Goal: Task Accomplishment & Management: Manage account settings

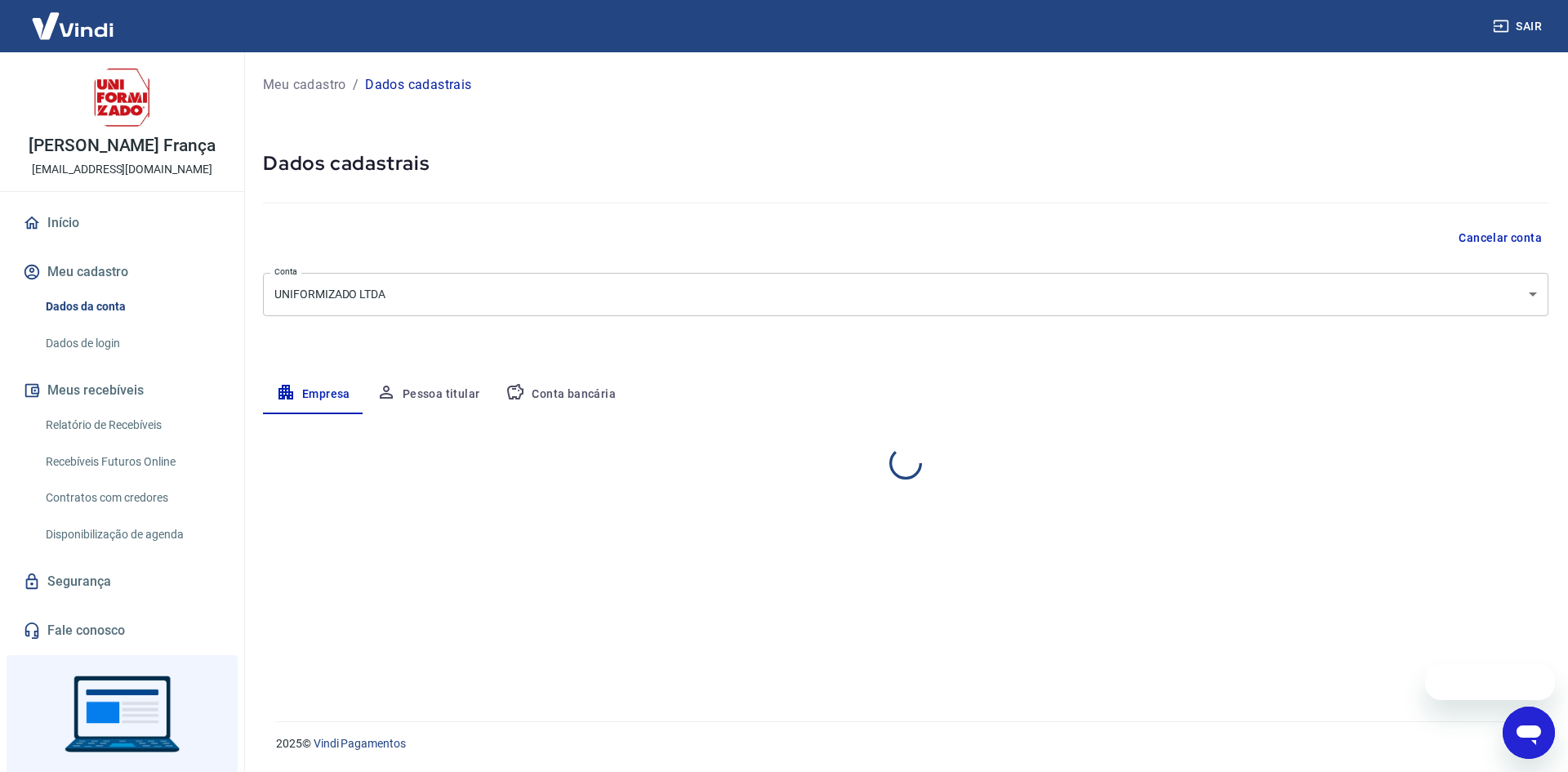
select select "PR"
select select "business"
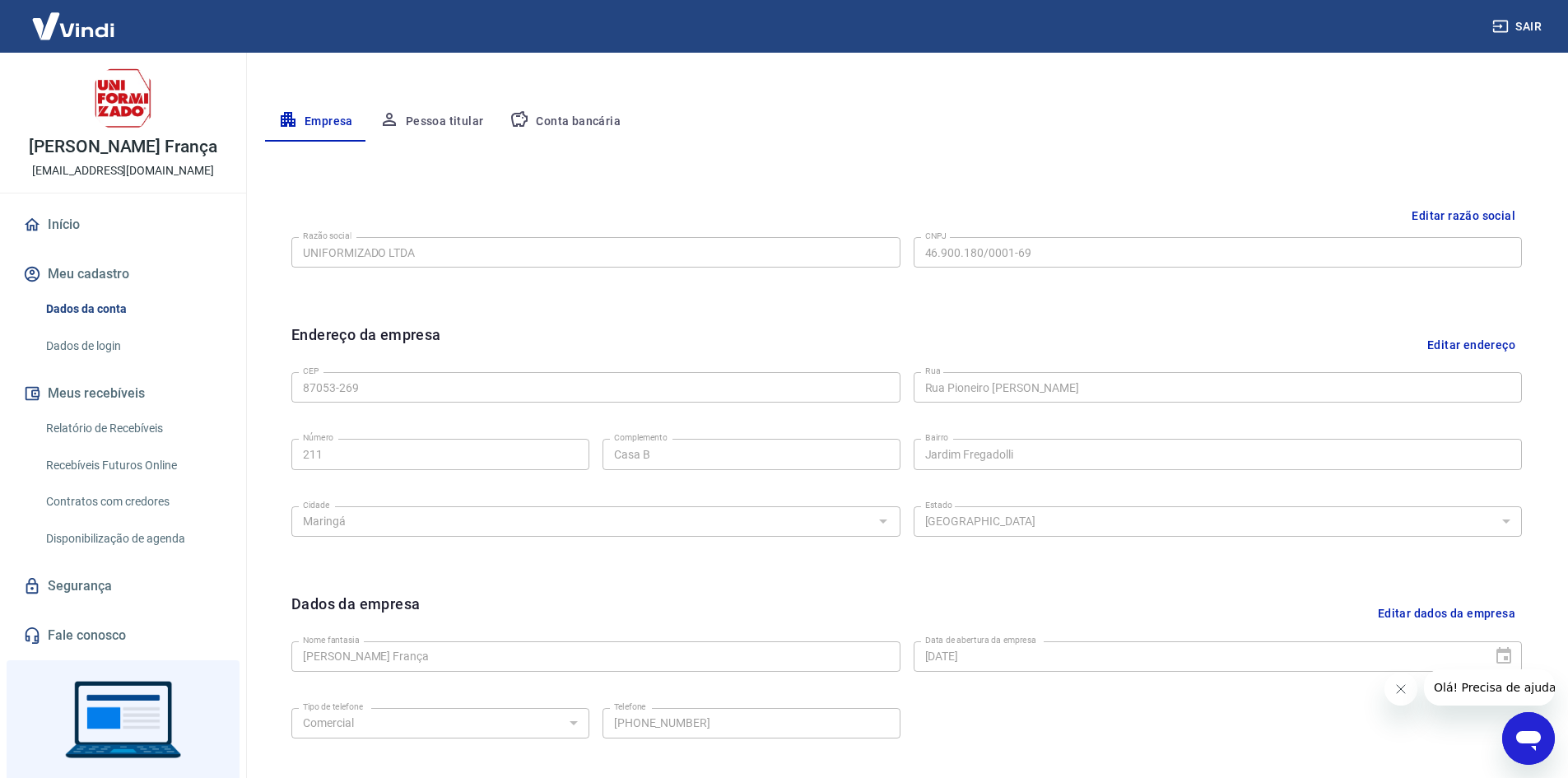
scroll to position [82, 0]
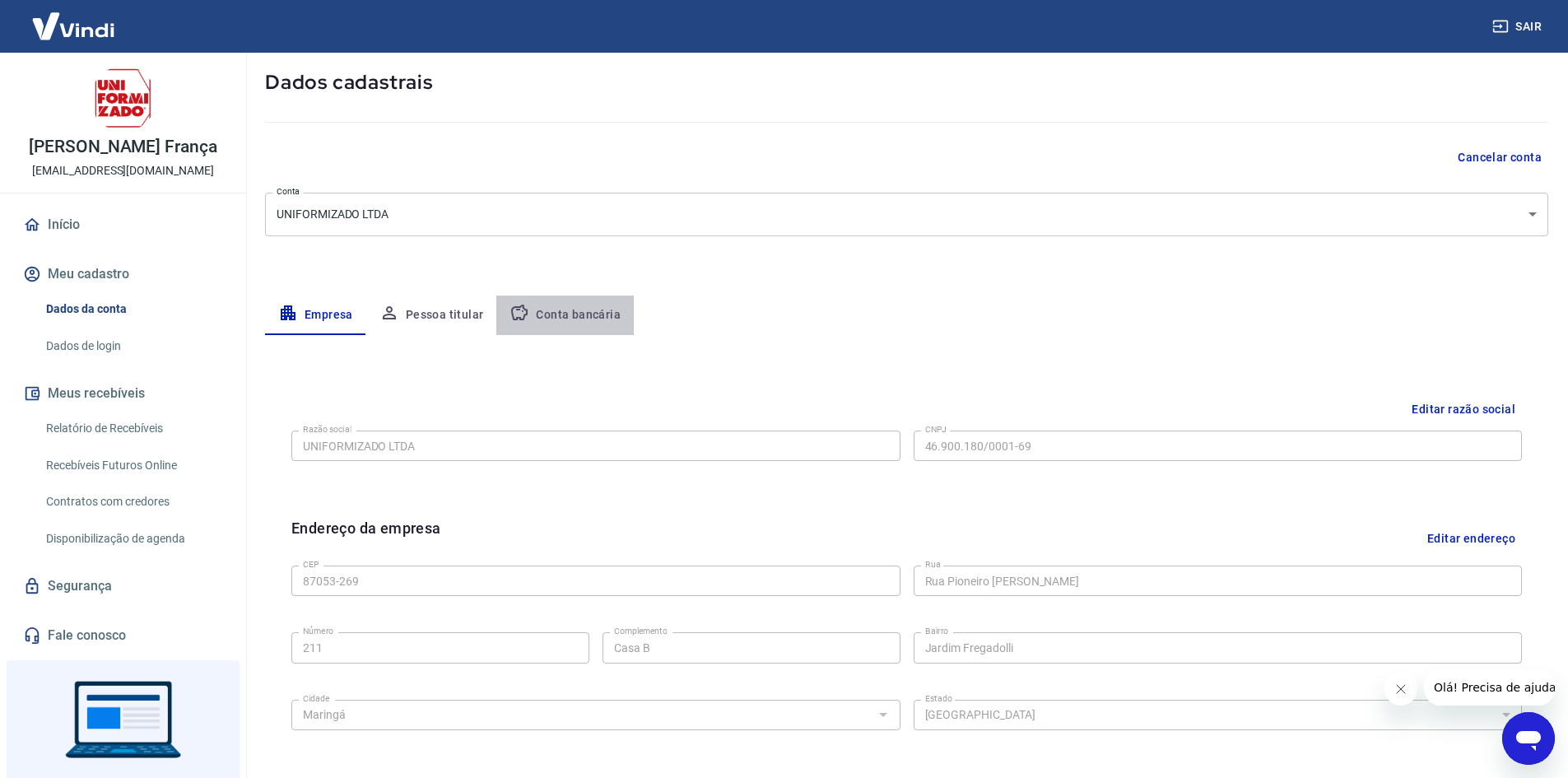
click at [577, 310] on button "Conta bancária" at bounding box center [565, 315] width 137 height 39
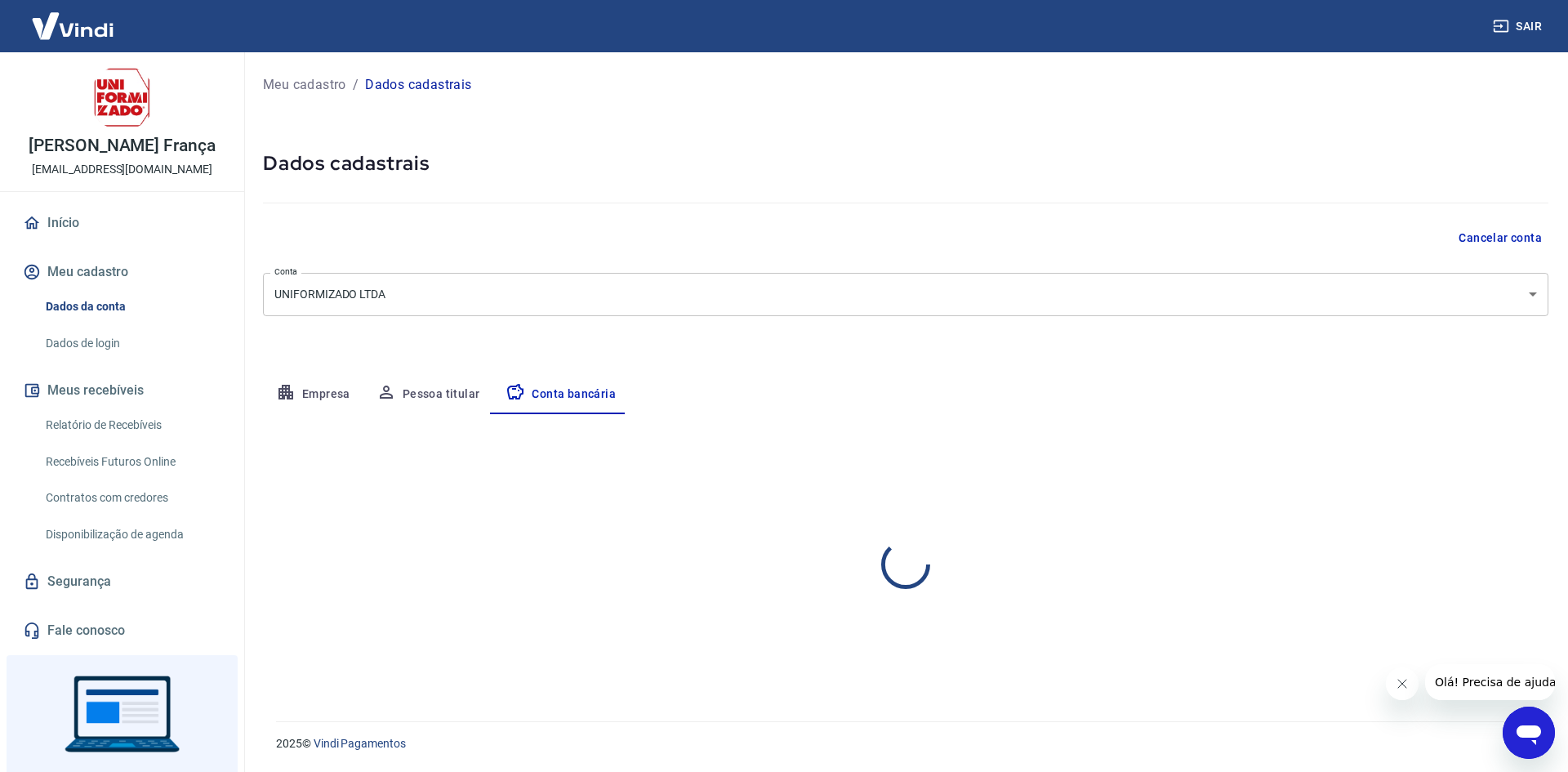
select select "1"
click at [1480, 433] on div "Editar conta bancária Banco 756 - BANCO COOPERATIVO DO BRASIL S.A. - BANCOOB Ba…" at bounding box center [906, 547] width 1286 height 268
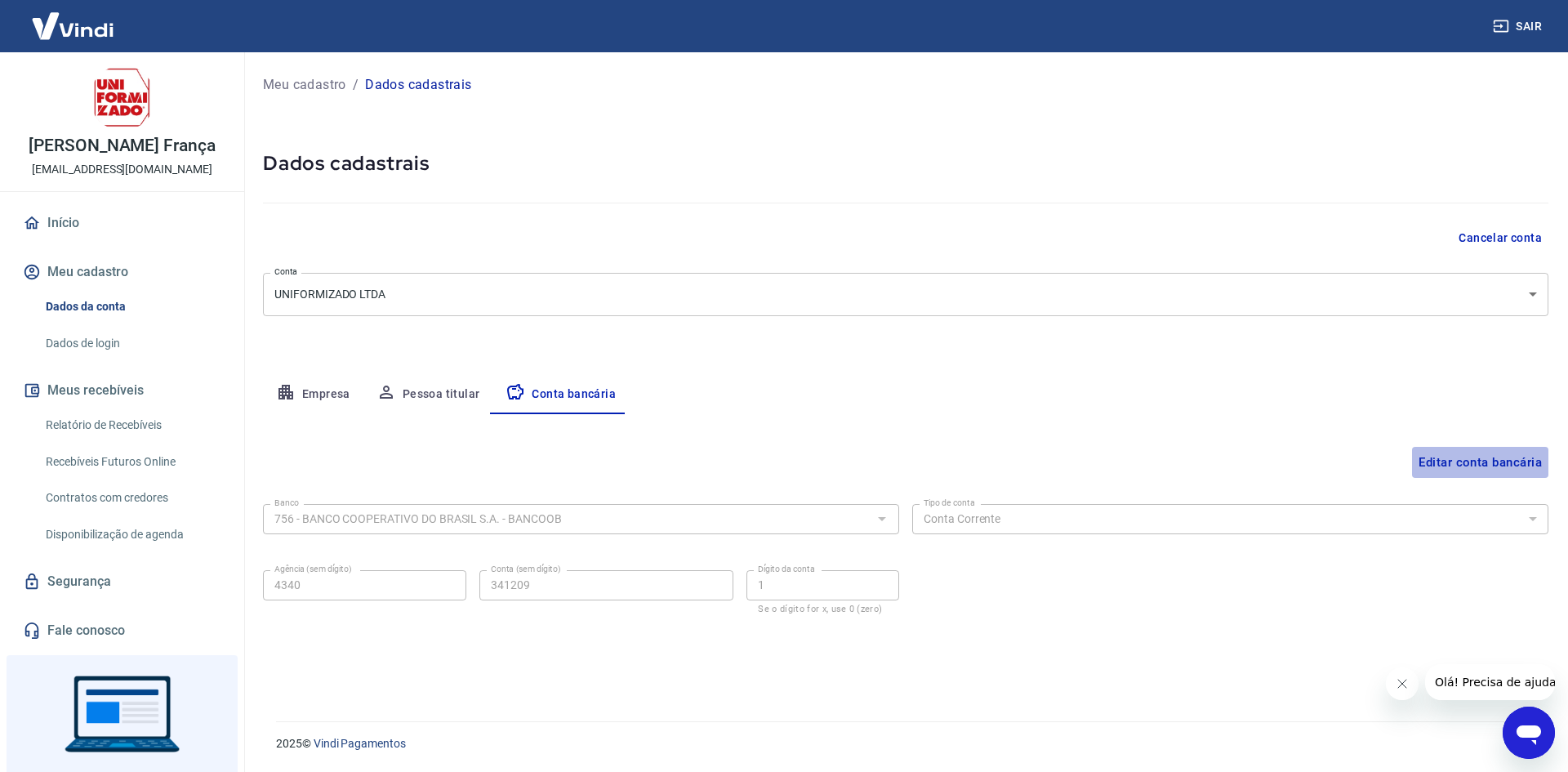
click at [1492, 465] on button "Editar conta bancária" at bounding box center [1480, 462] width 136 height 31
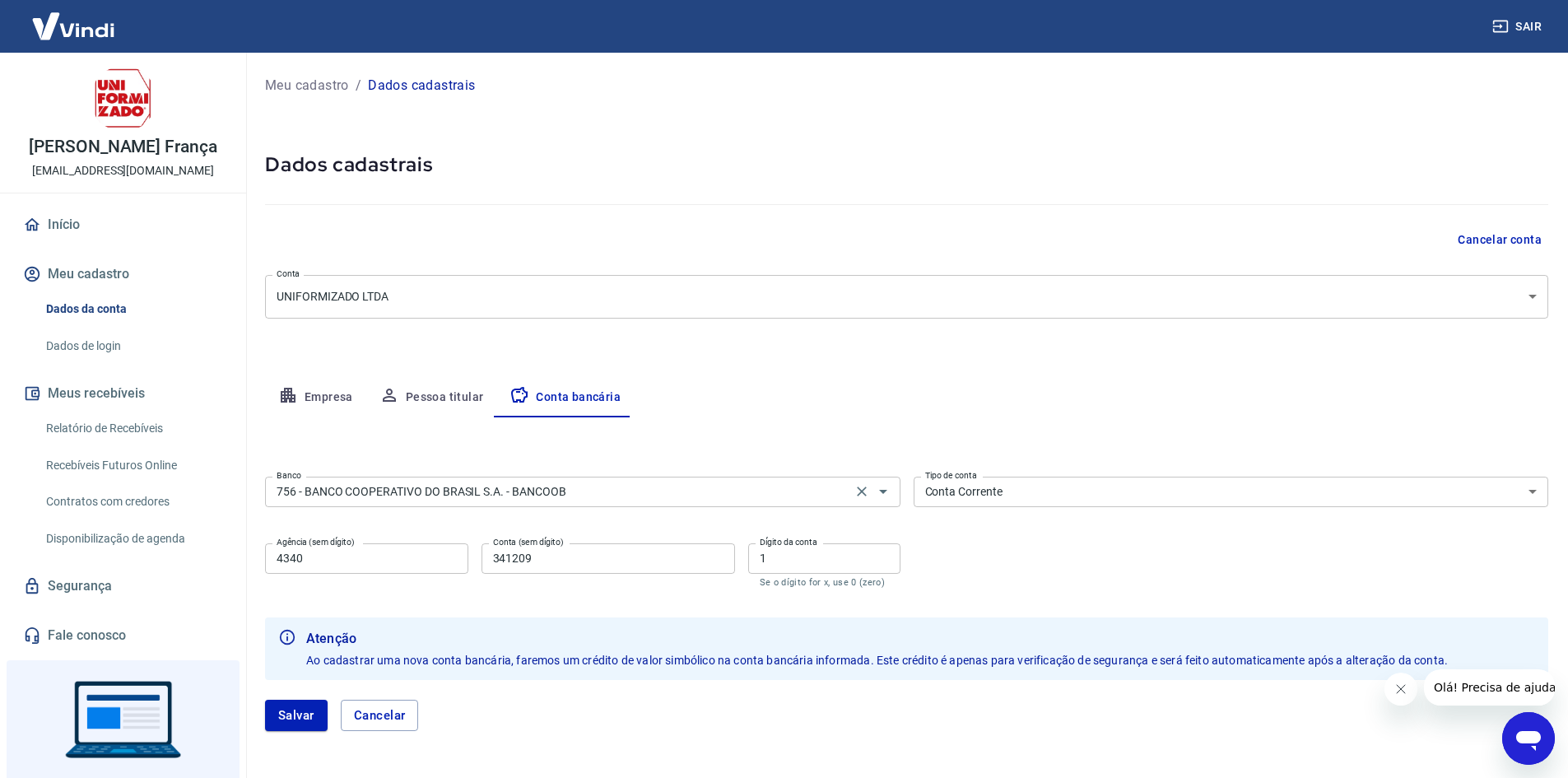
click at [529, 495] on input "756 - BANCO COOPERATIVO DO BRASIL S.A. - BANCOOB" at bounding box center [558, 492] width 577 height 21
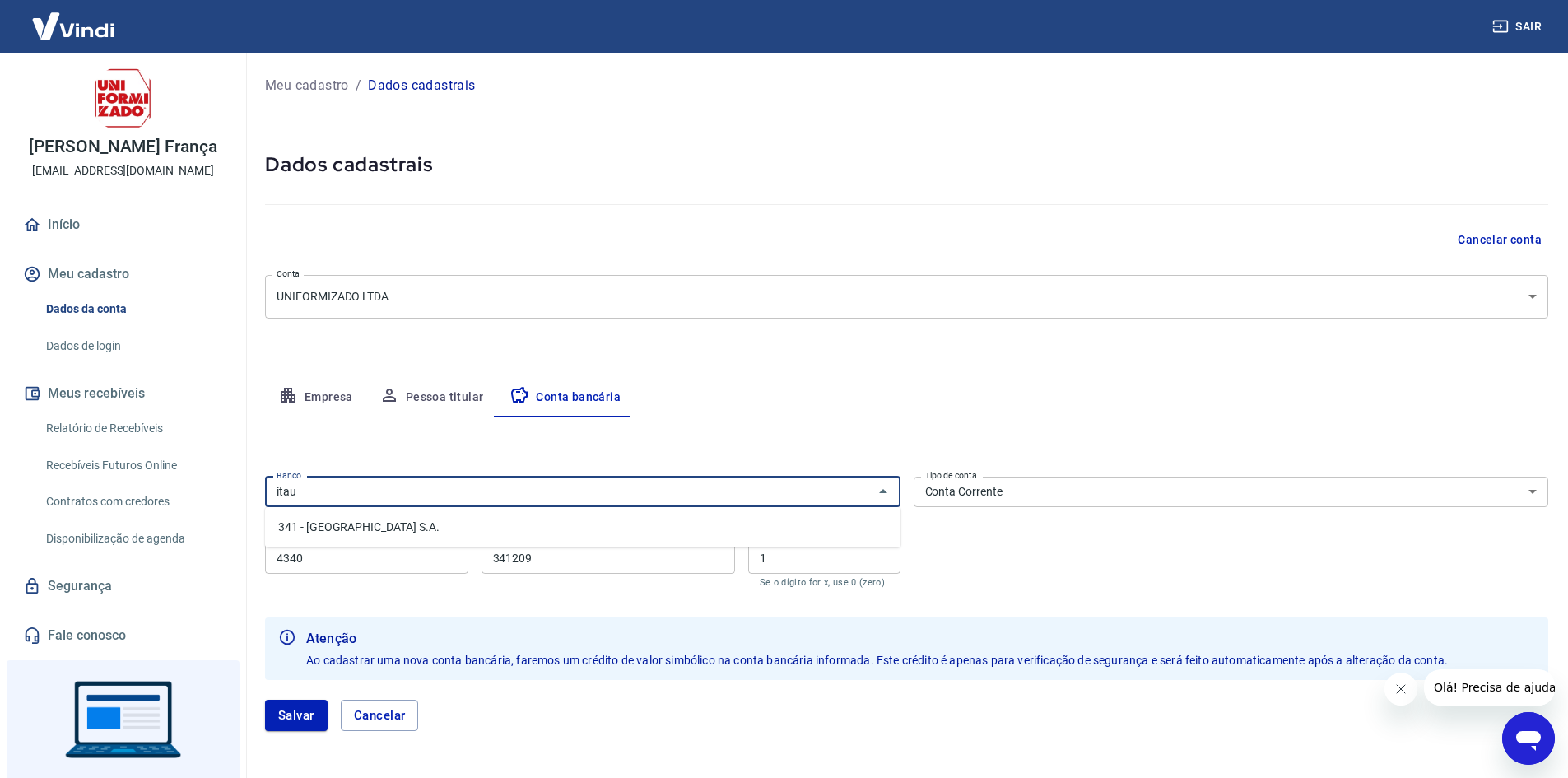
click at [365, 517] on li "341 - ITAÚ UNIBANCO S.A." at bounding box center [583, 526] width 636 height 27
type input "341 - ITAÚ UNIBANCO S.A."
click at [362, 551] on input "4340" at bounding box center [366, 558] width 203 height 31
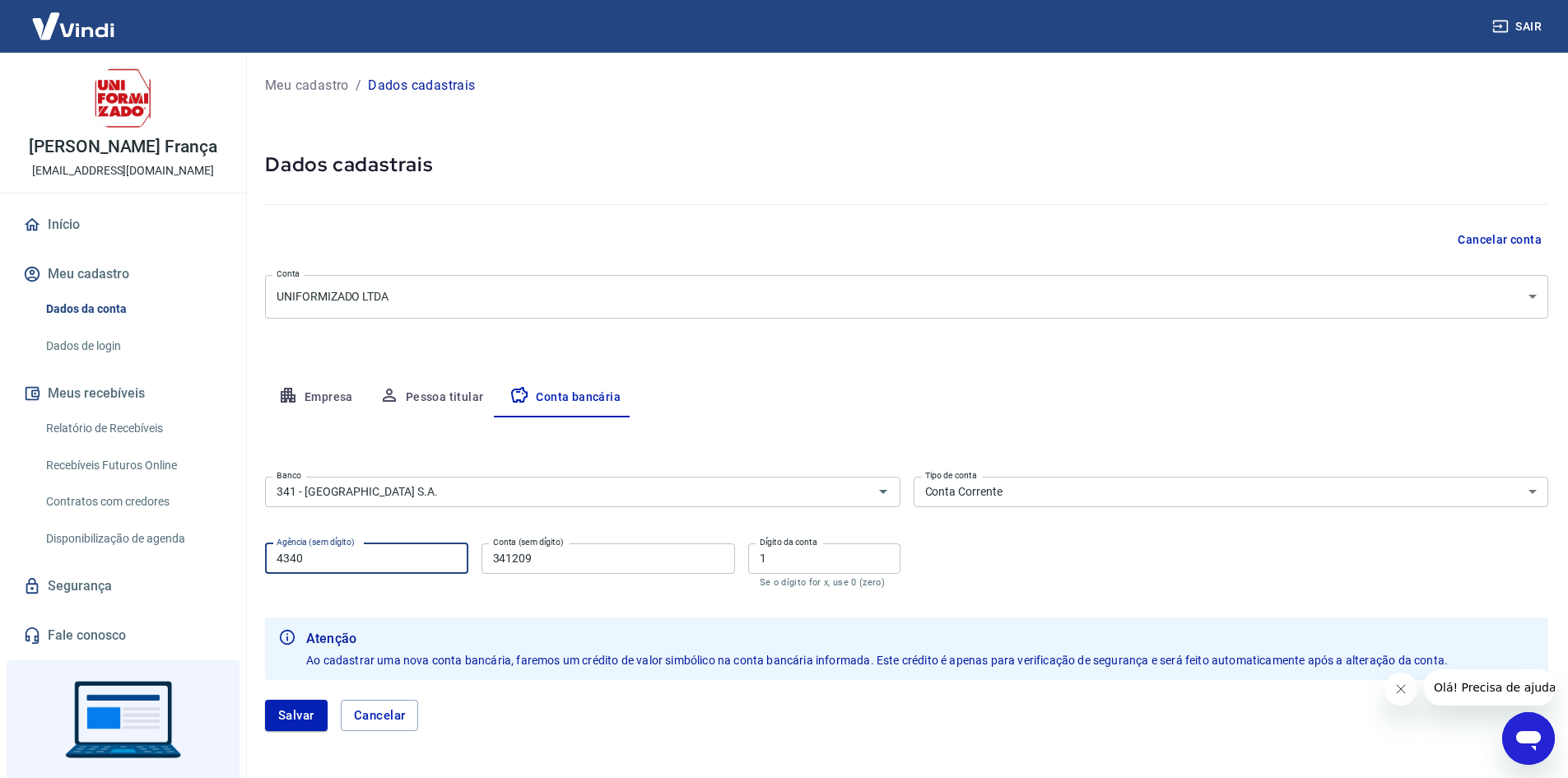
drag, startPoint x: 304, startPoint y: 559, endPoint x: 188, endPoint y: 540, distance: 117.5
click at [188, 540] on div "Sair Jonas Kuchma França cadastros@uniformizado.com.br Início Meu cadastro Dado…" at bounding box center [784, 389] width 1568 height 778
paste input "3837"
type input "3837"
drag, startPoint x: 501, startPoint y: 544, endPoint x: 425, endPoint y: 549, distance: 76.2
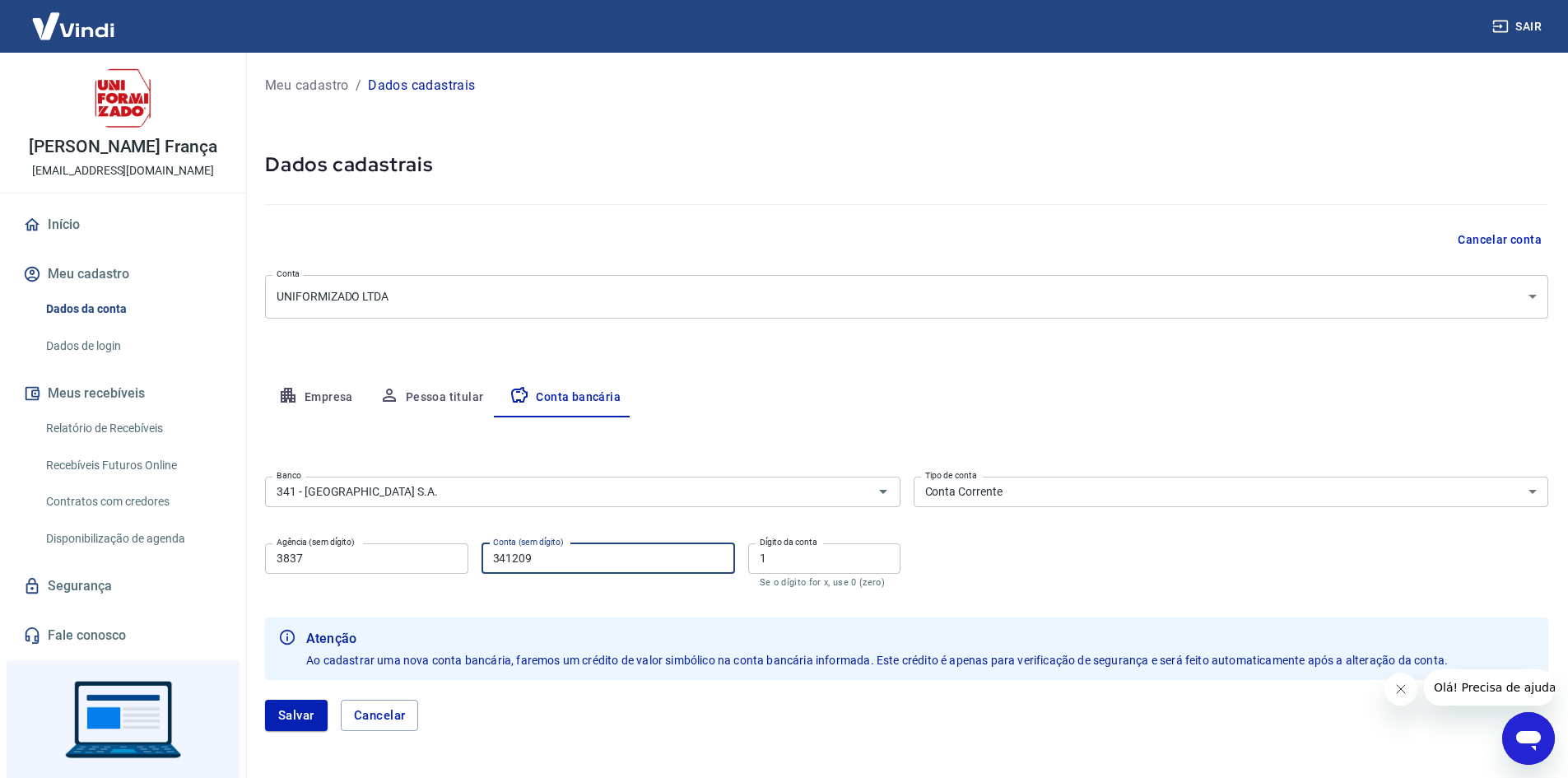
click at [426, 552] on div "Agência (sem dígito) 3837 Agência (sem dígito) Conta (sem dígito) 341209 Conta …" at bounding box center [583, 564] width 636 height 54
paste input "96721"
type input "96721"
drag, startPoint x: 813, startPoint y: 570, endPoint x: 741, endPoint y: 558, distance: 73.0
click at [741, 558] on div "Agência (sem dígito) 3837 Agência (sem dígito) Conta (sem dígito) 96721 Conta (…" at bounding box center [583, 564] width 636 height 54
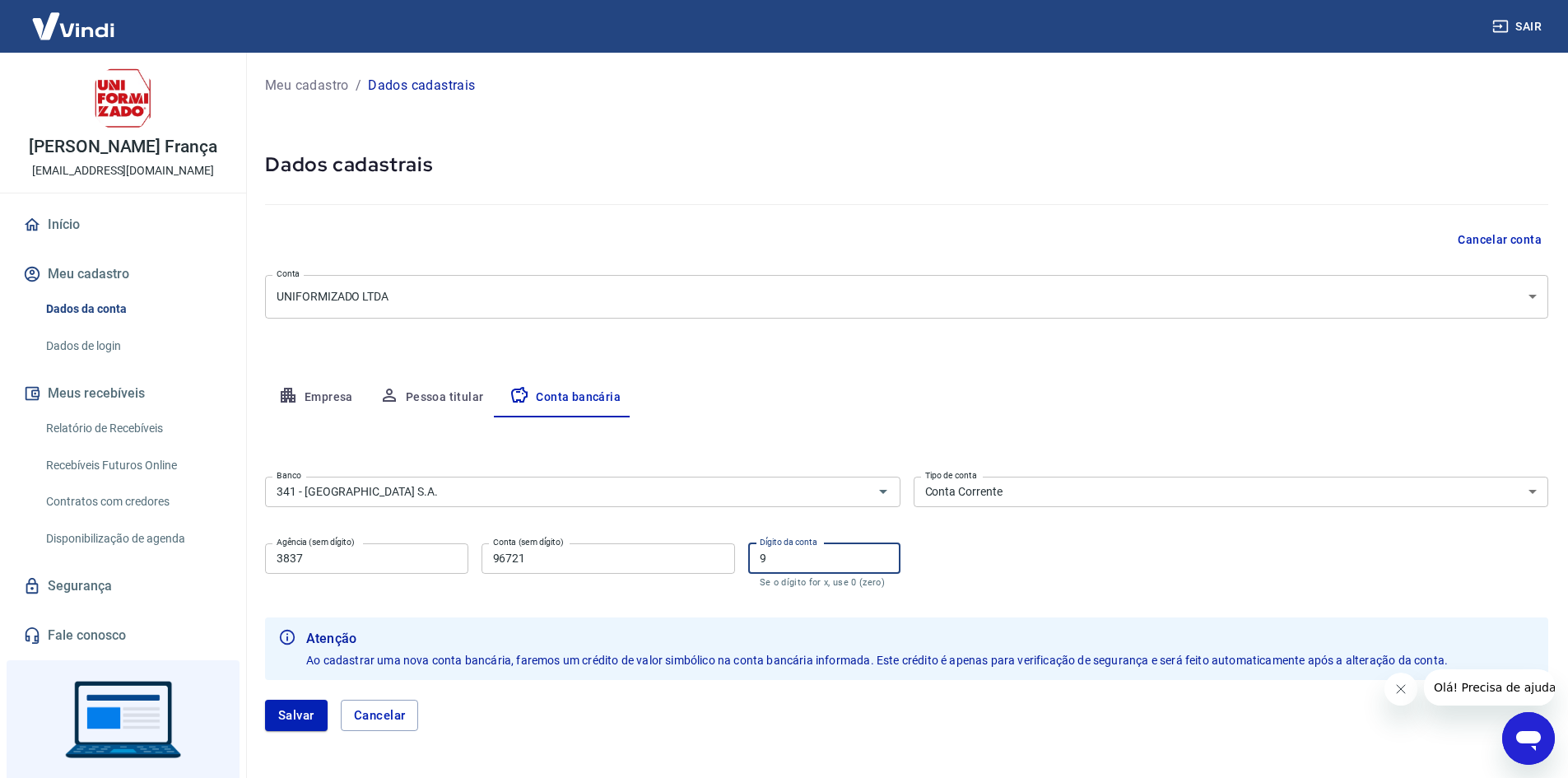
type input "9"
click at [399, 561] on input "3837" at bounding box center [366, 558] width 203 height 31
type input "3837"
click at [299, 709] on button "Salvar" at bounding box center [295, 714] width 63 height 31
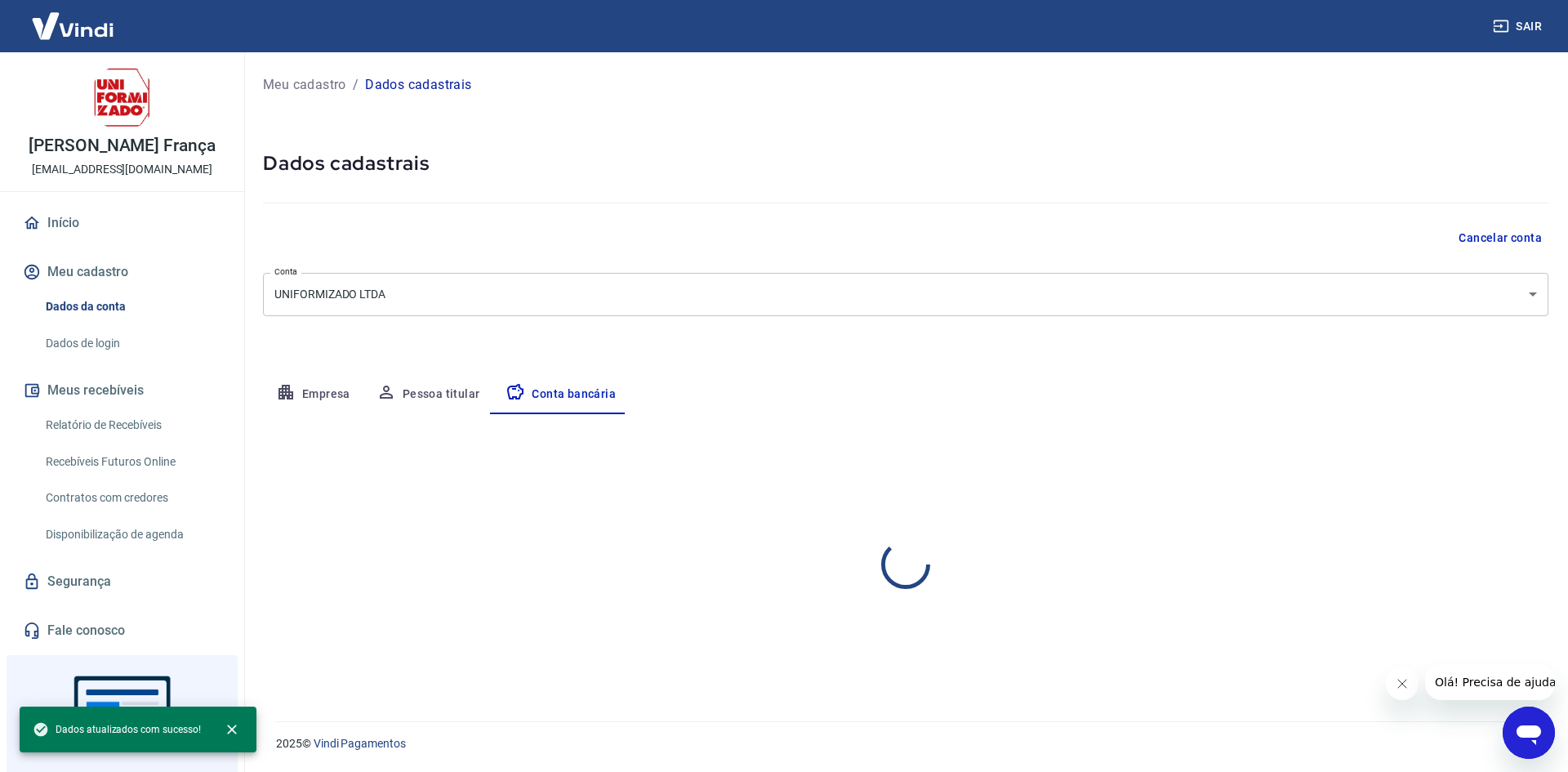
select select "1"
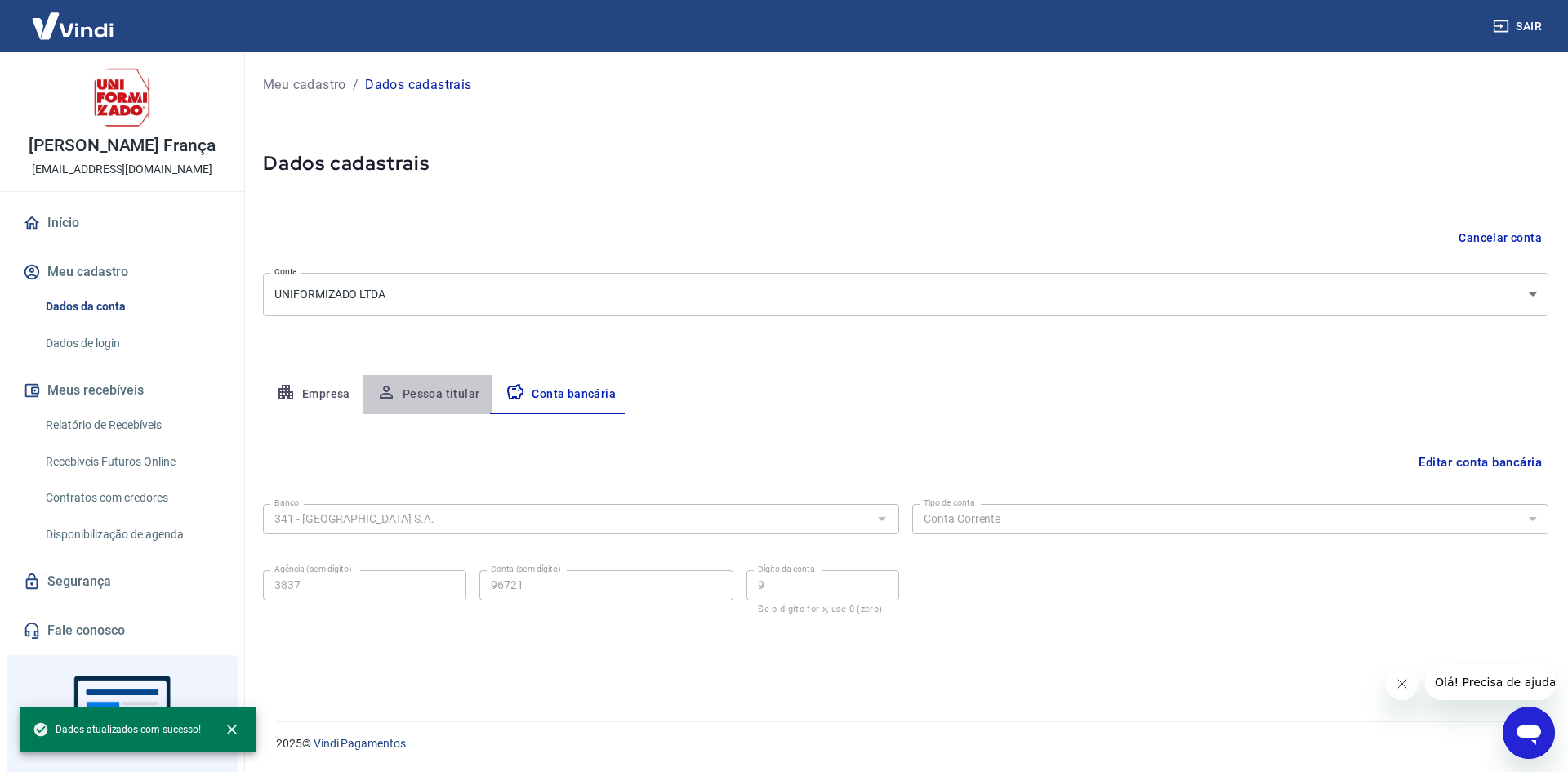
click at [454, 392] on button "Pessoa titular" at bounding box center [429, 394] width 130 height 39
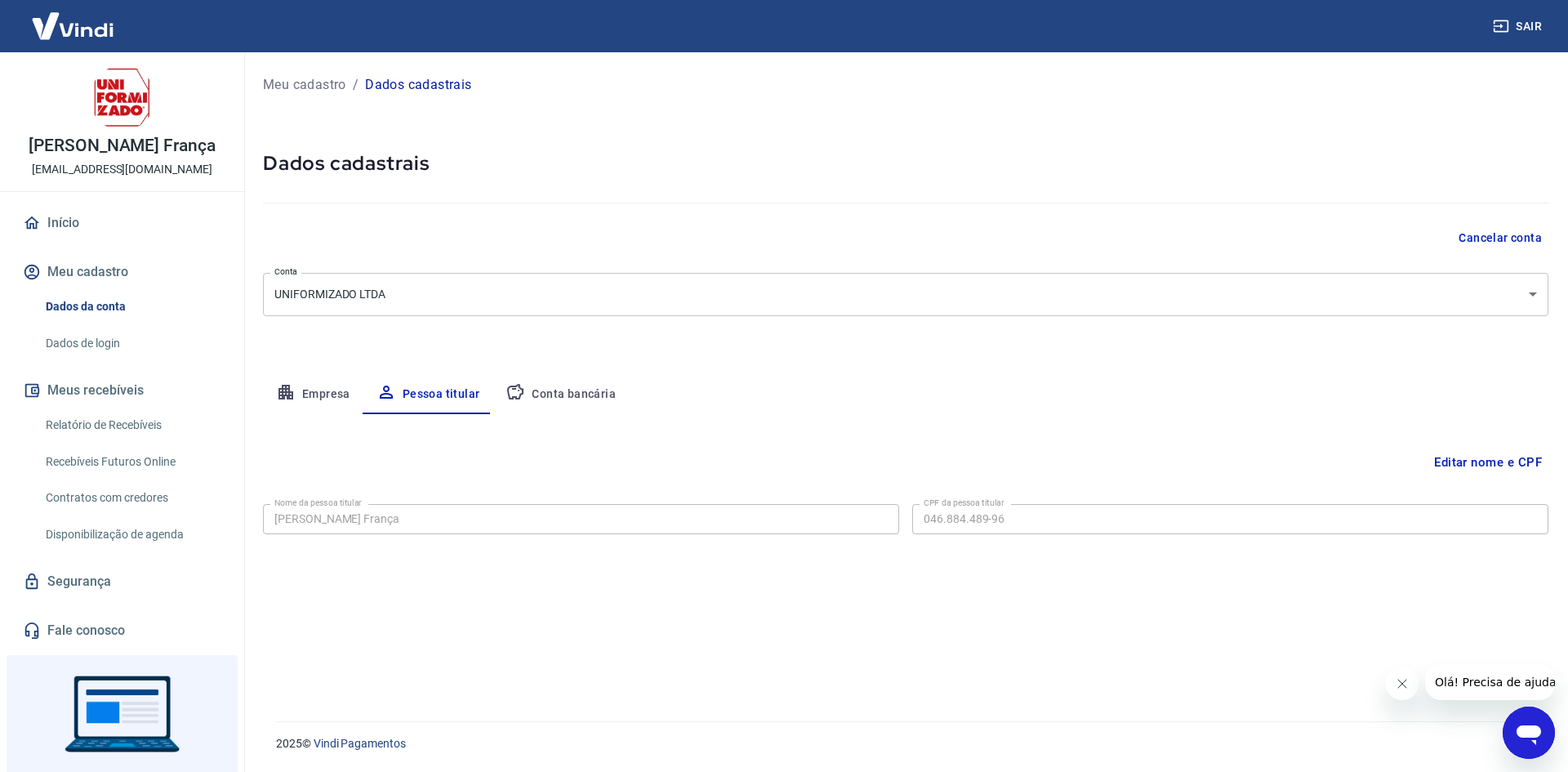
click at [326, 387] on button "Empresa" at bounding box center [313, 394] width 100 height 39
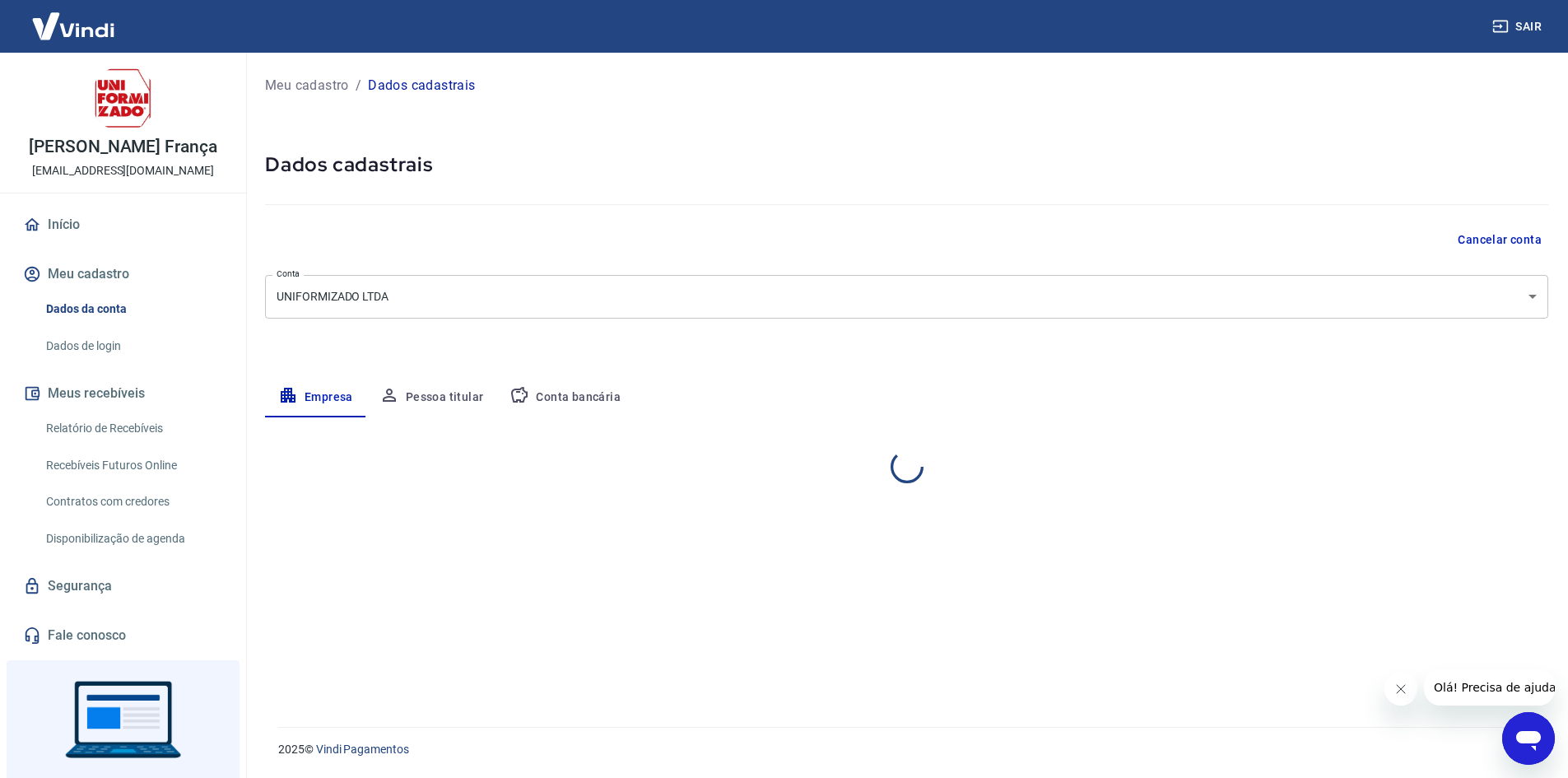
select select "PR"
select select "business"
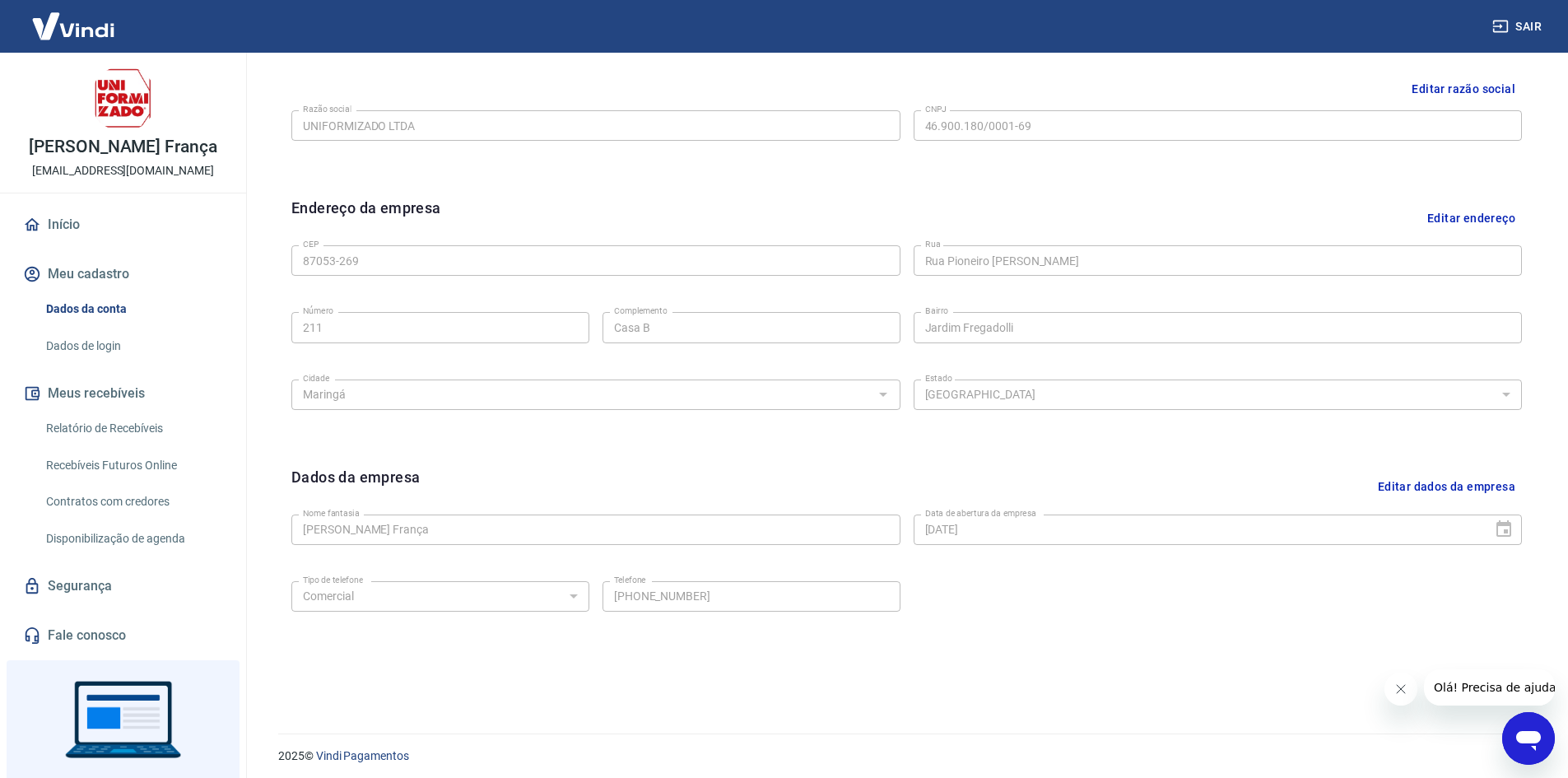
scroll to position [410, 0]
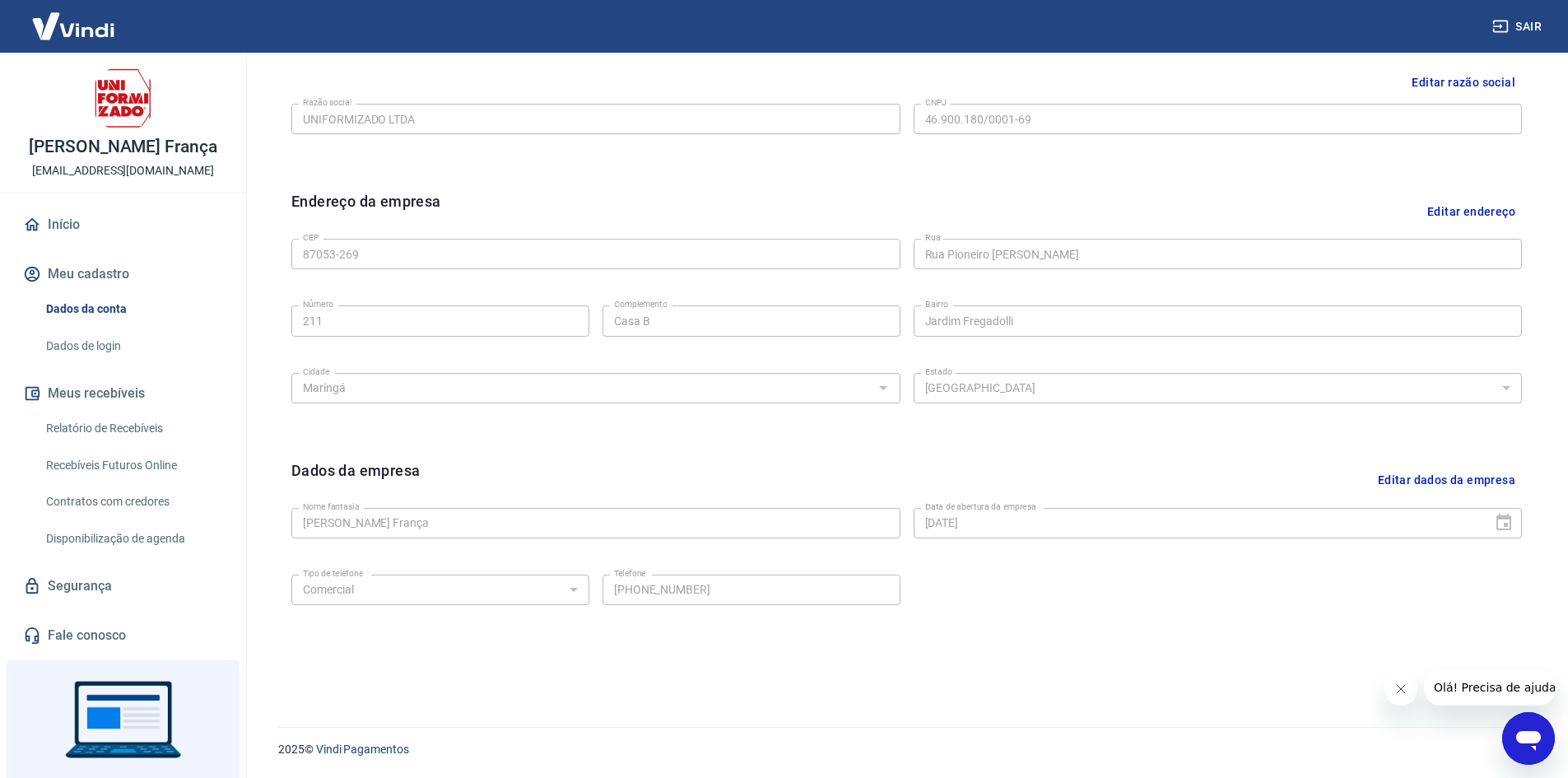
click at [1468, 217] on button "Editar endereço" at bounding box center [1472, 210] width 101 height 42
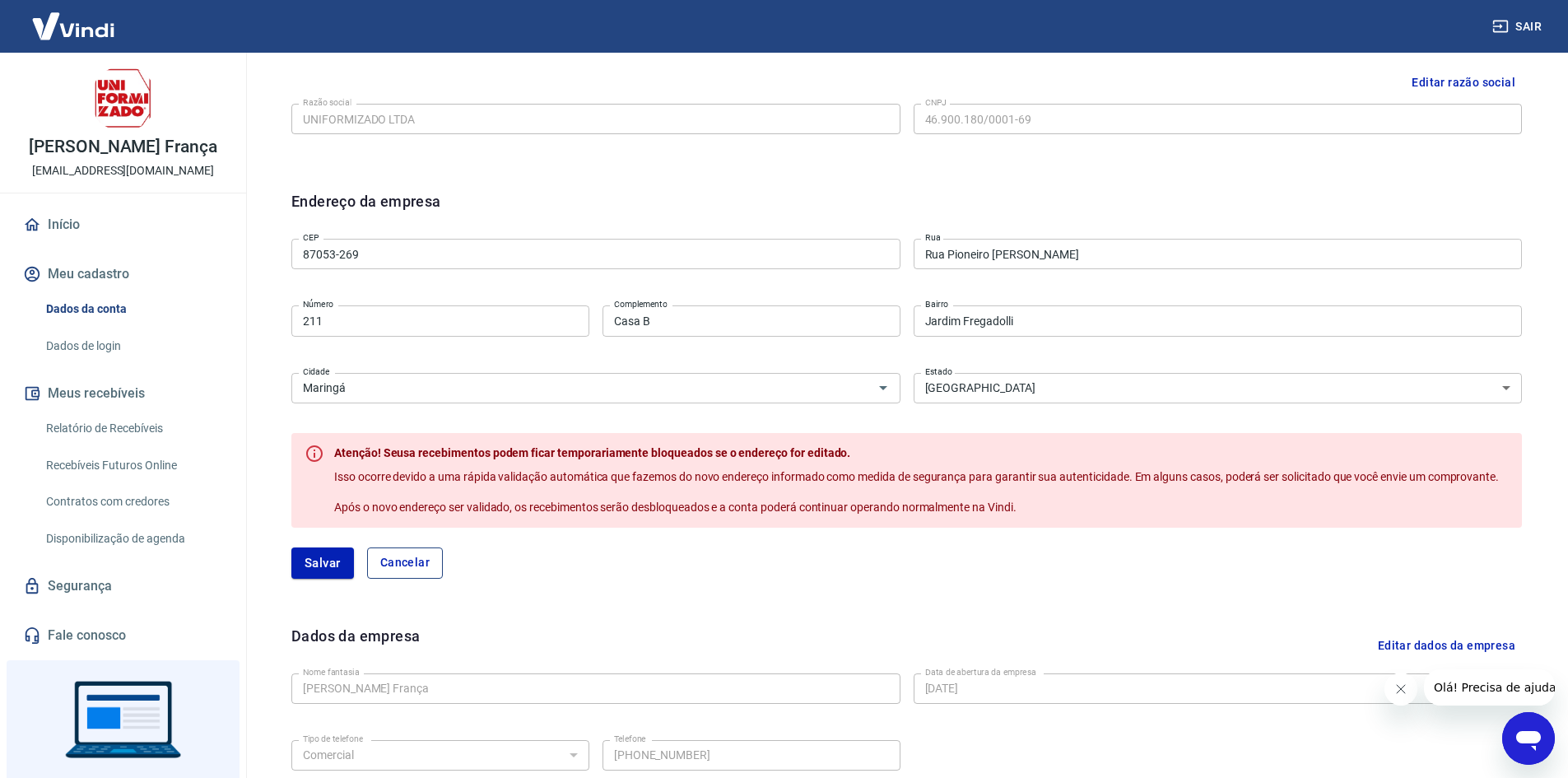
click at [420, 547] on button "Cancelar" at bounding box center [405, 562] width 76 height 31
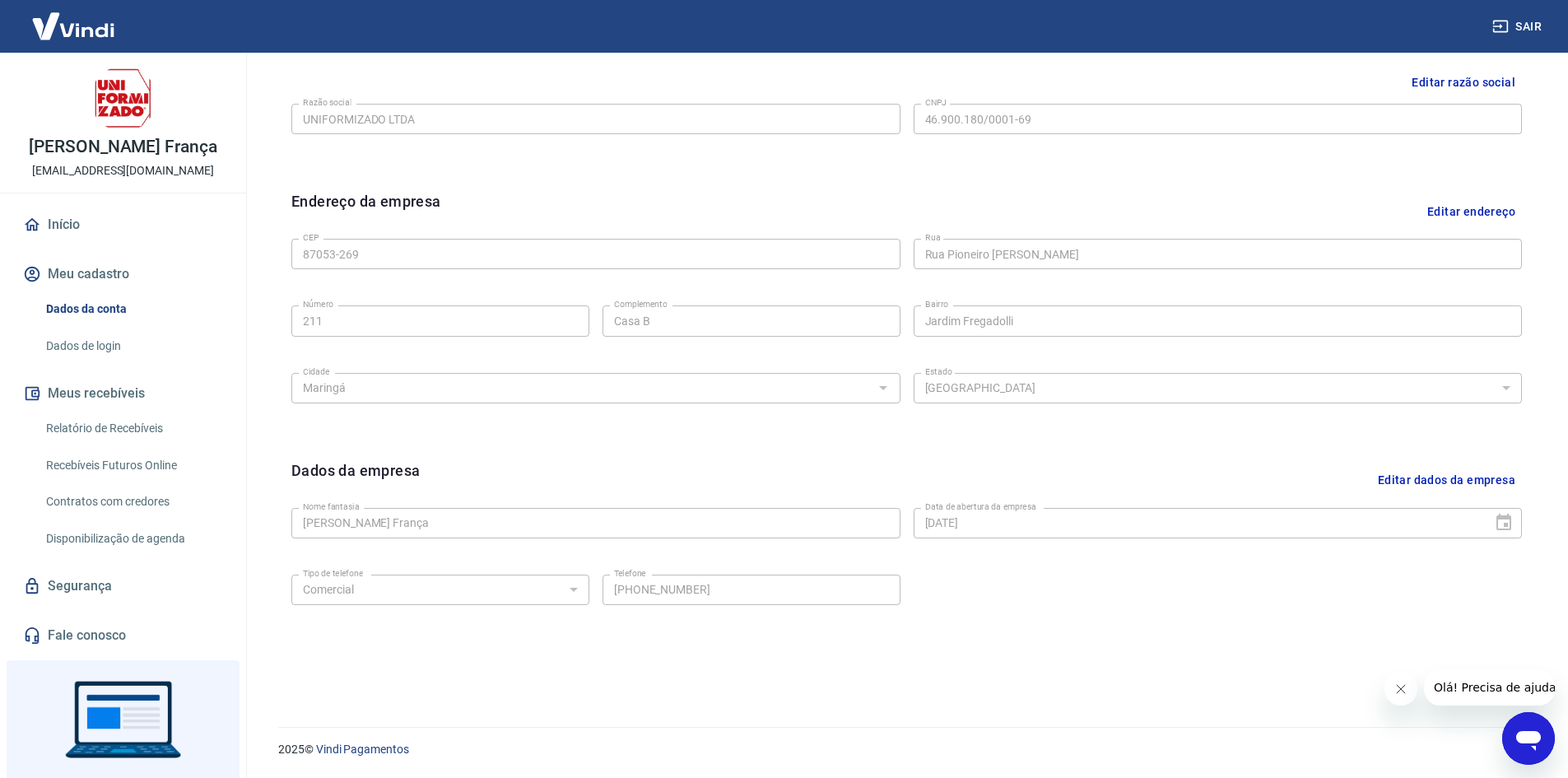
click at [1472, 213] on button "Editar endereço" at bounding box center [1472, 210] width 101 height 42
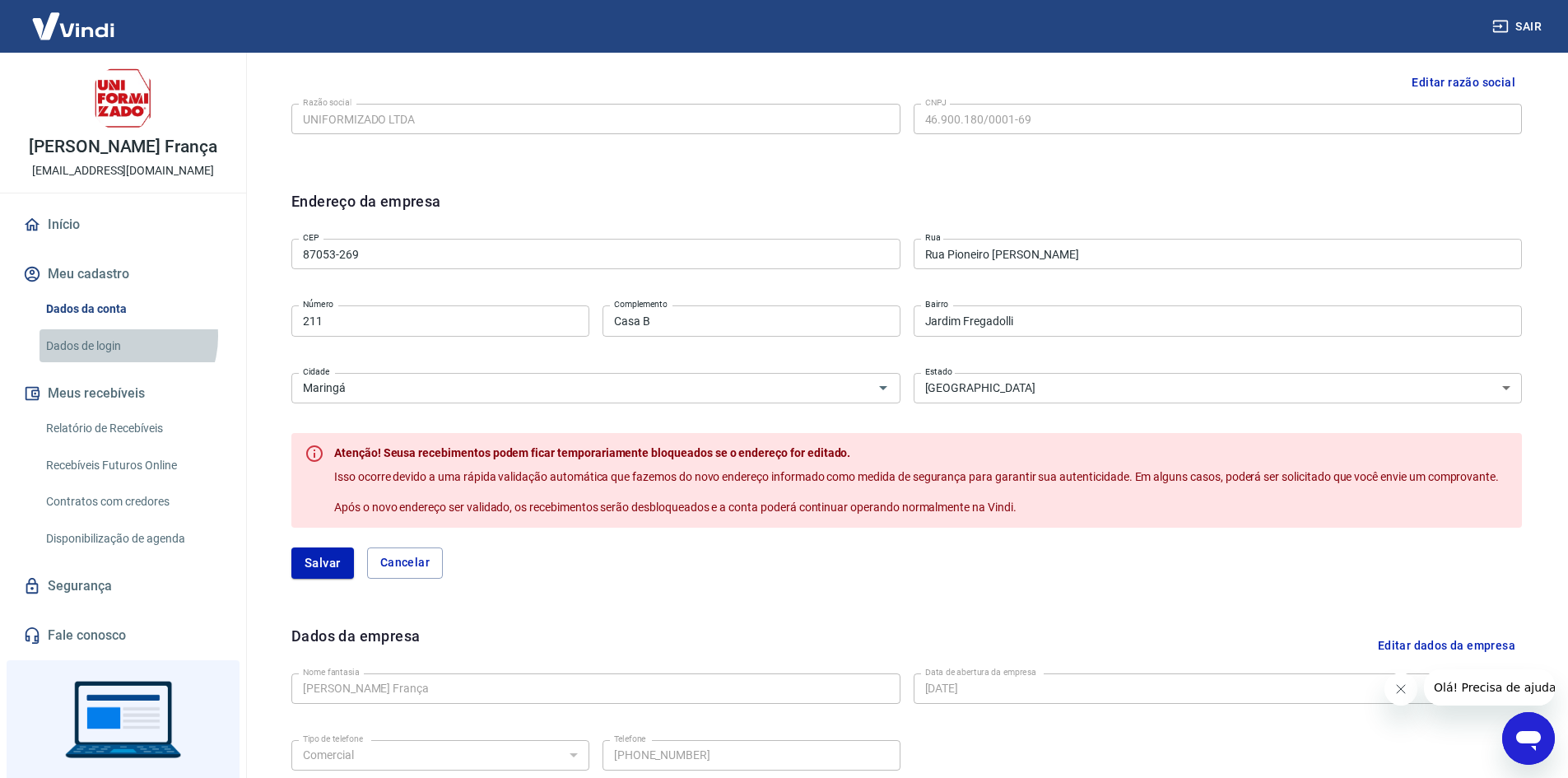
click at [117, 336] on link "Dados de login" at bounding box center [133, 346] width 187 height 34
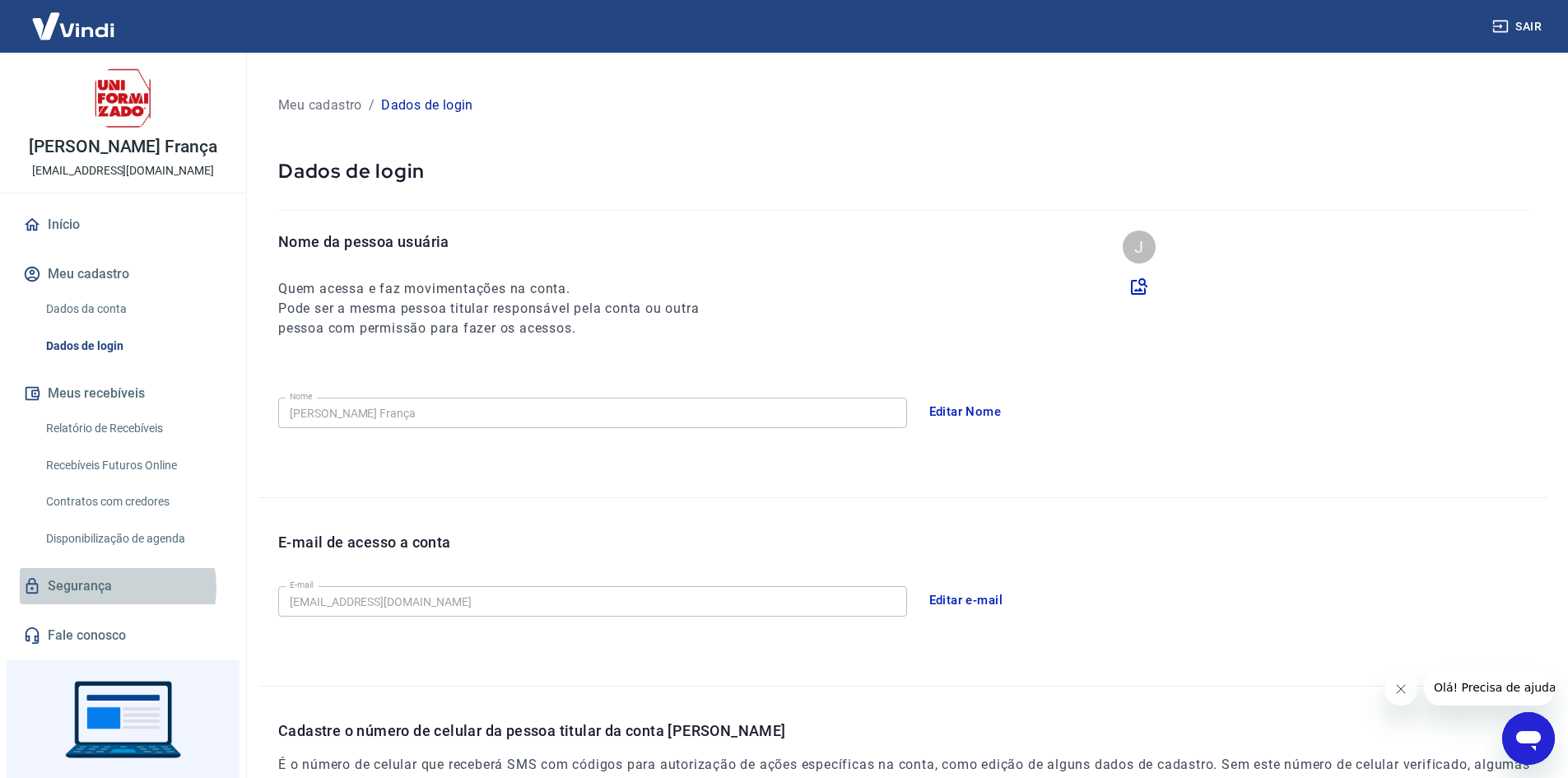
click at [109, 588] on link "Segurança" at bounding box center [122, 585] width 207 height 36
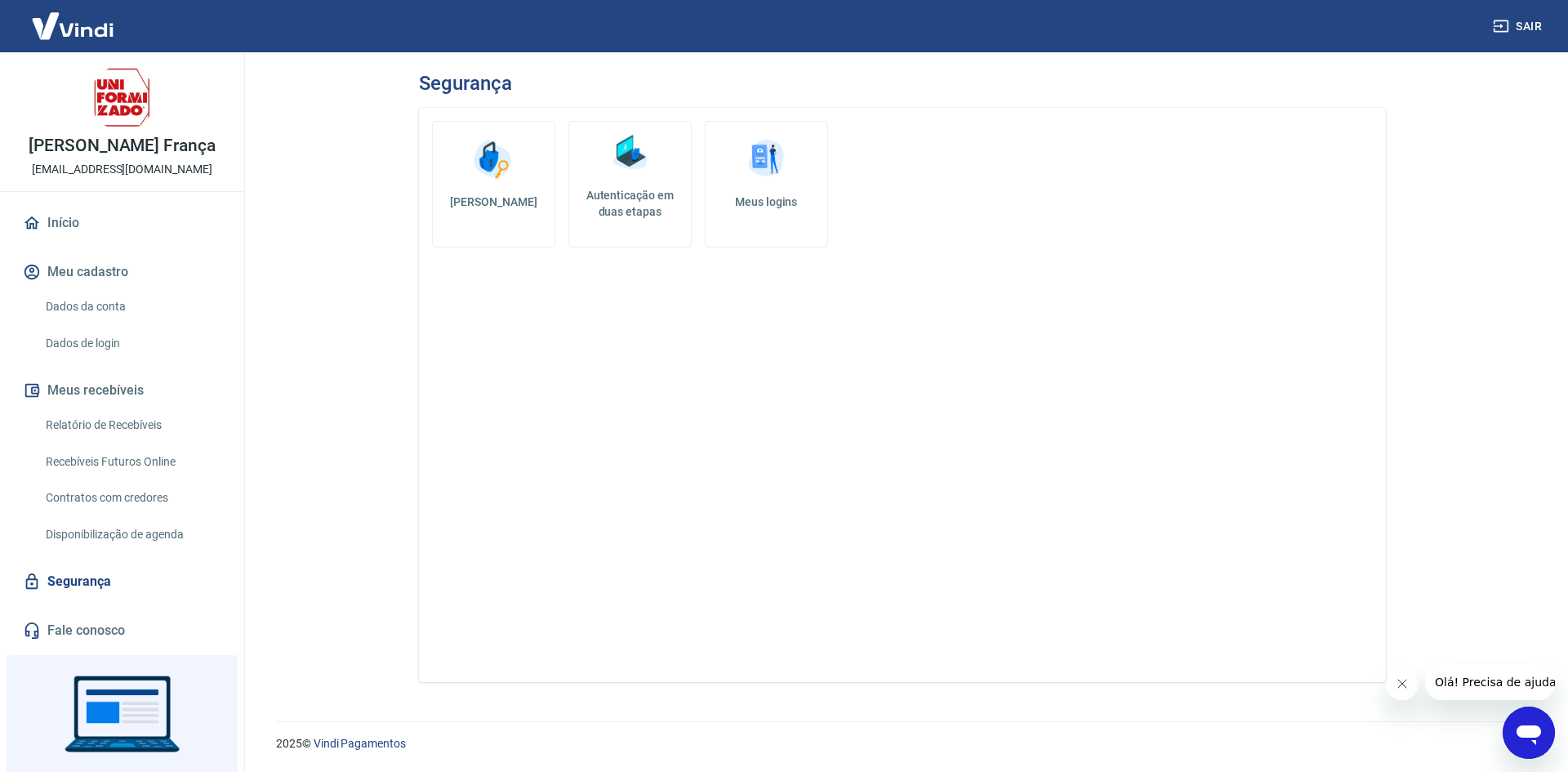
click at [536, 88] on div "Segurança" at bounding box center [903, 83] width 967 height 23
click at [530, 139] on link "Alterar senha" at bounding box center [494, 184] width 123 height 126
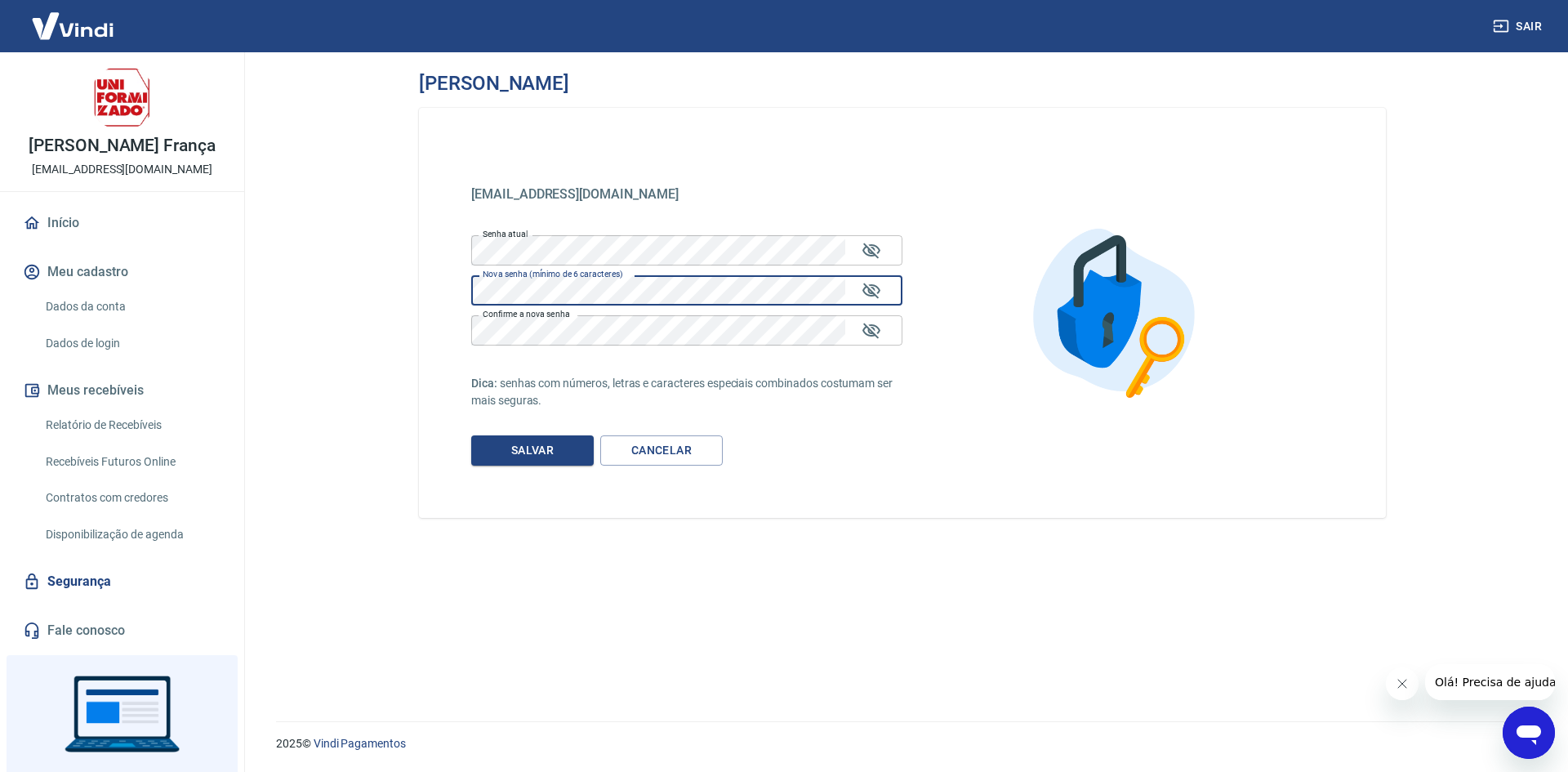
click at [413, 268] on div "Alterar senha cadastros@uniformizado.com.br cadastros@uniformizado.com.br Senha…" at bounding box center [903, 377] width 1007 height 650
click at [874, 291] on icon "Mostrar/esconder senha" at bounding box center [871, 290] width 19 height 19
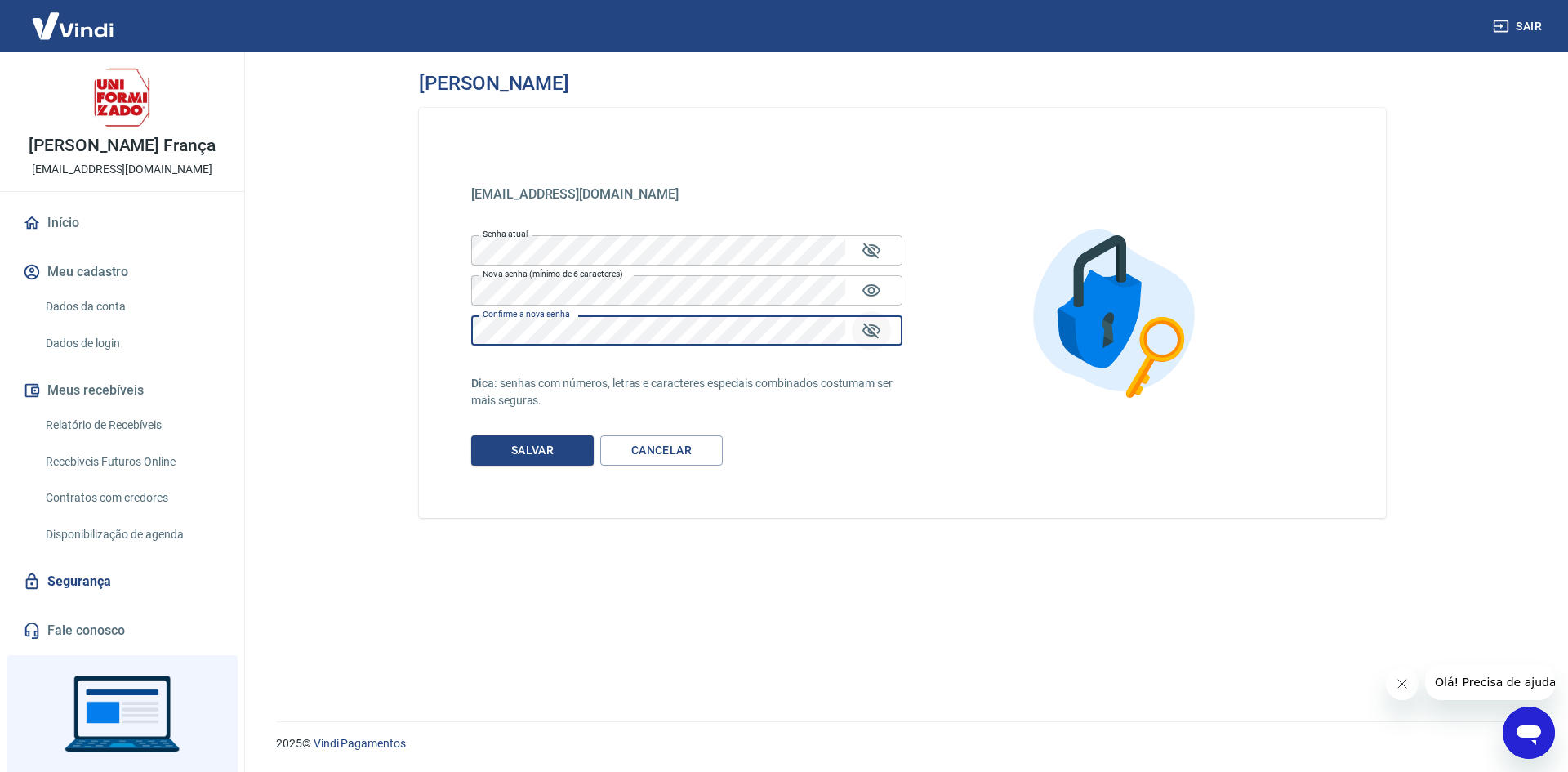
click at [875, 334] on icon "Mostrar/esconder senha" at bounding box center [871, 330] width 18 height 16
click at [557, 454] on button "Salvar" at bounding box center [533, 450] width 122 height 31
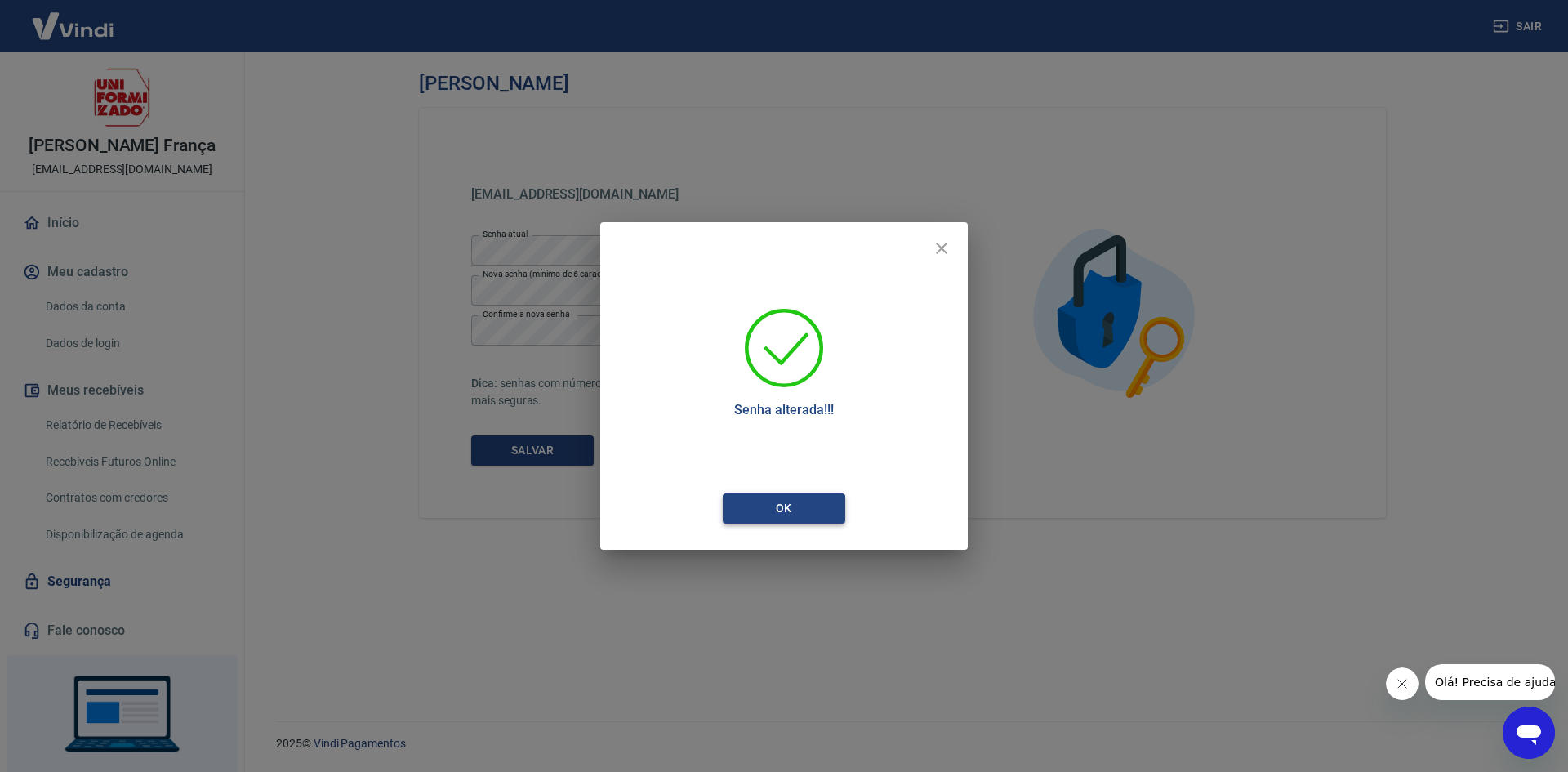
click at [780, 509] on button "Ok" at bounding box center [784, 508] width 122 height 31
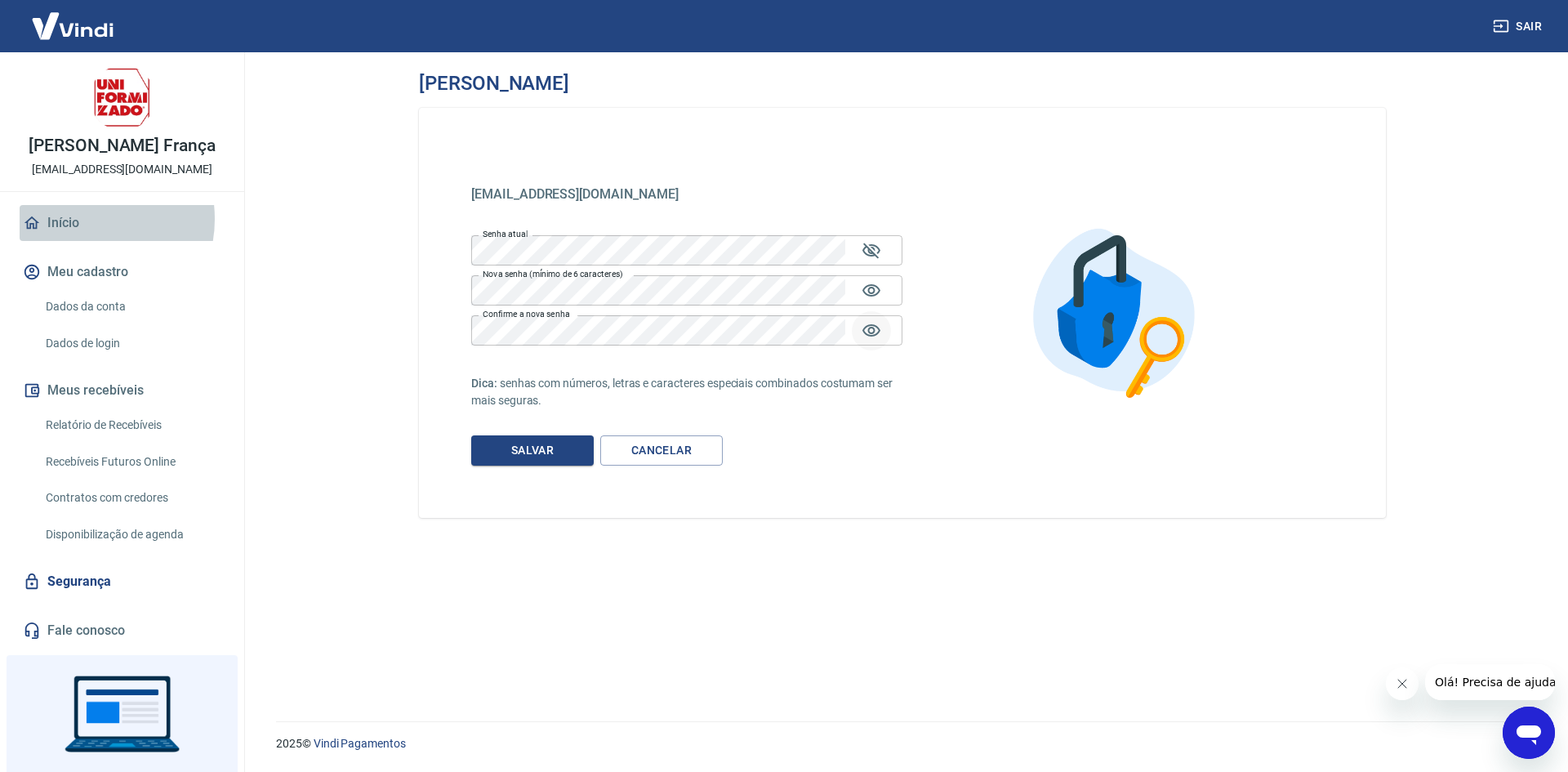
click at [81, 219] on link "Início" at bounding box center [122, 223] width 205 height 36
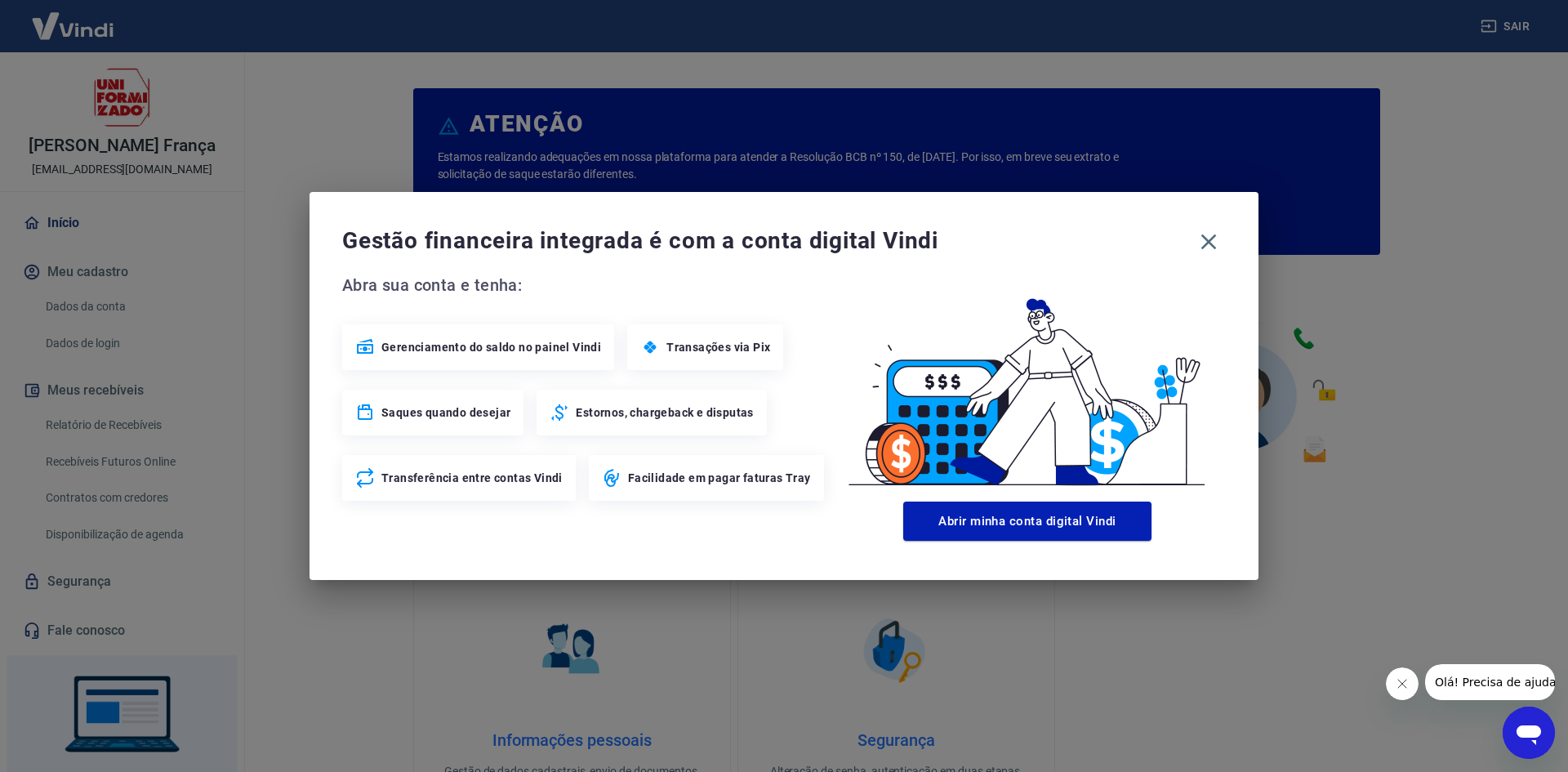
click at [1246, 238] on div "Gestão financeira integrada é com a conta digital Vindi Abra sua conta e tenha:…" at bounding box center [784, 386] width 949 height 388
click at [1223, 238] on button "button" at bounding box center [1208, 241] width 34 height 34
